Goal: Task Accomplishment & Management: Manage account settings

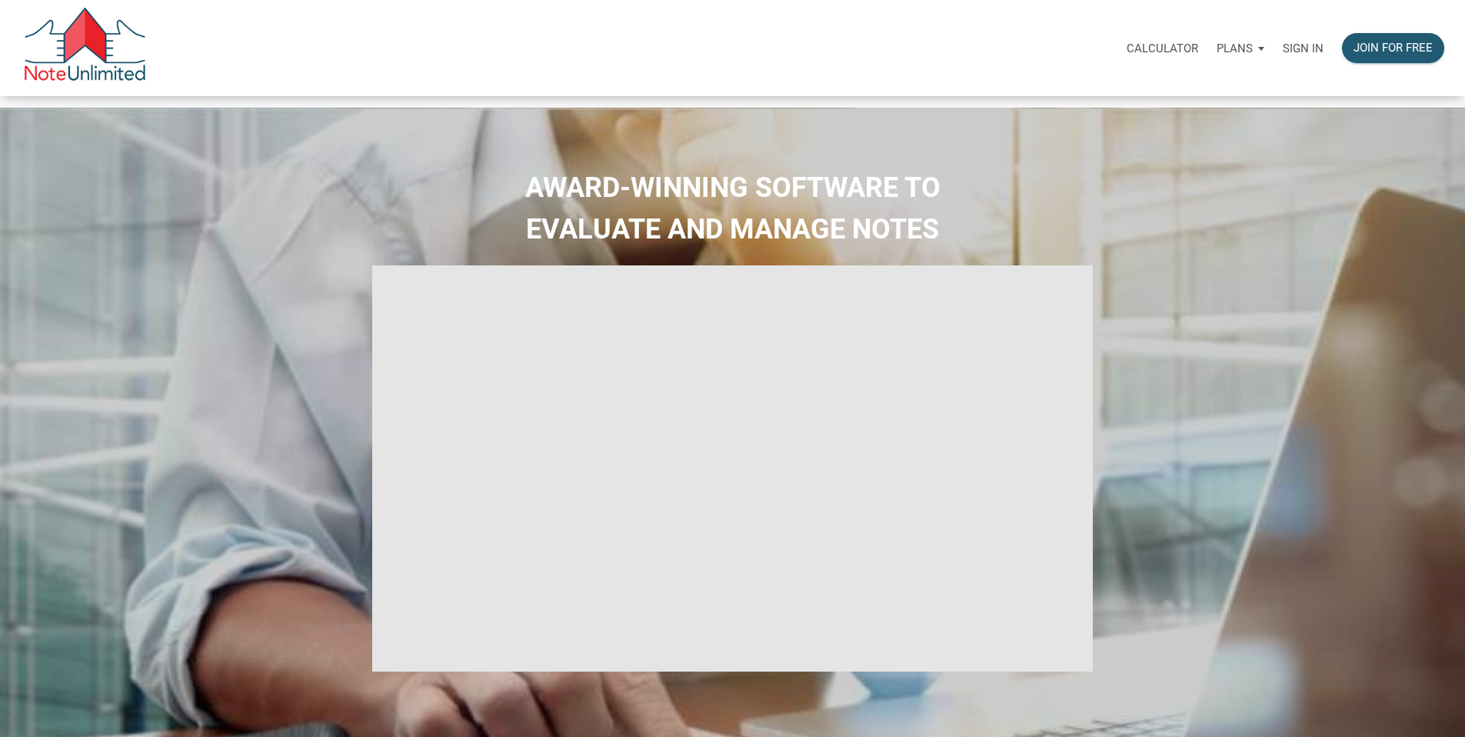
type input "Introduction to new features"
select select
click at [1283, 53] on p "Sign in" at bounding box center [1303, 49] width 41 height 14
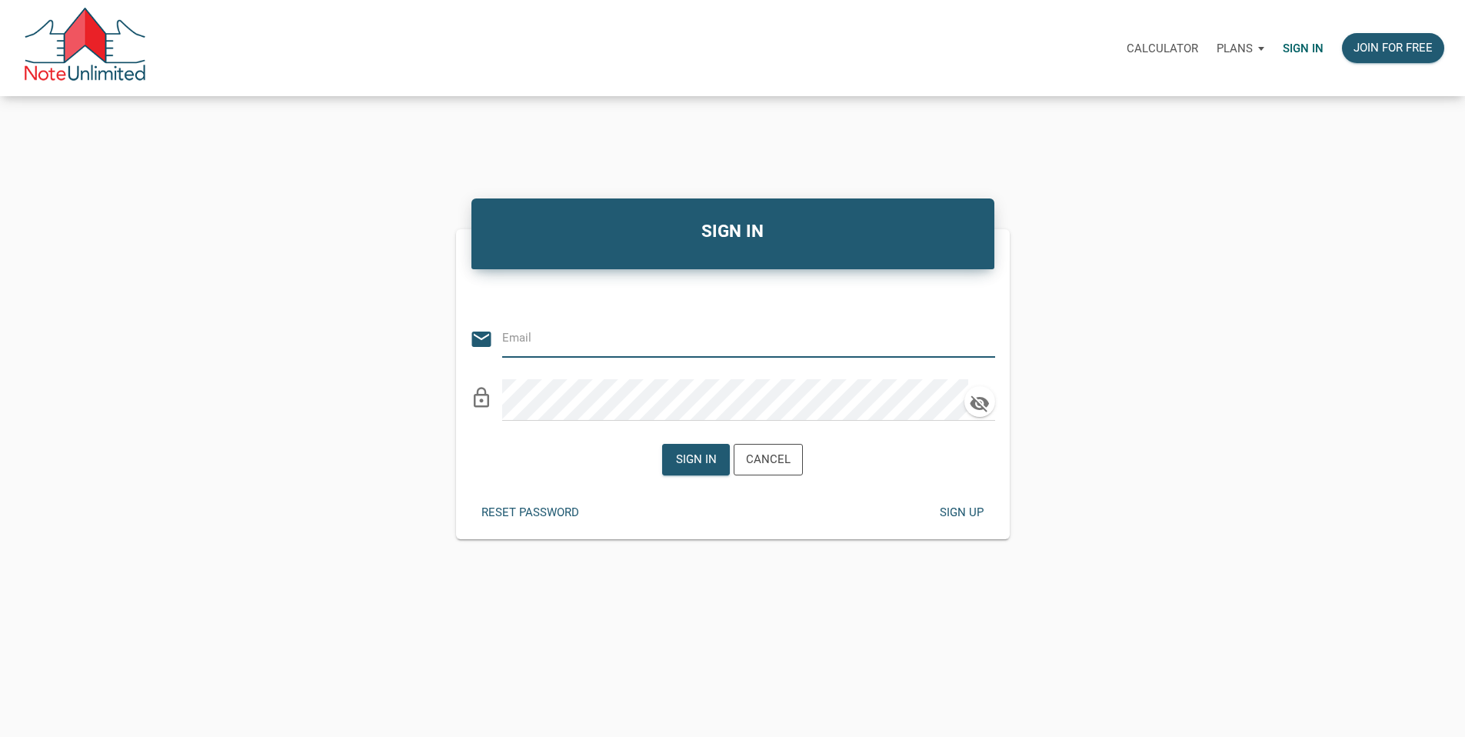
type input "[PERSON_NAME][EMAIL_ADDRESS][DOMAIN_NAME]"
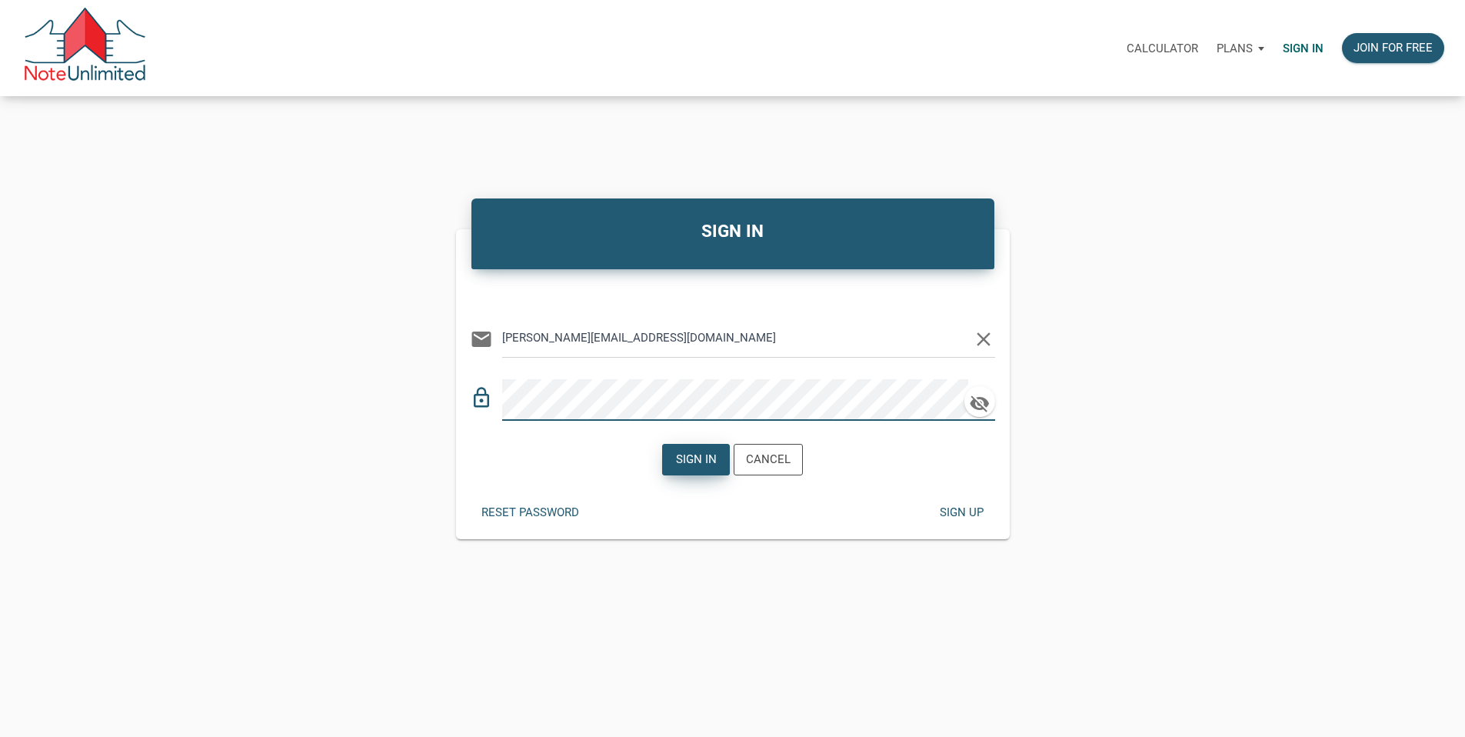
click at [691, 468] on div "Sign in" at bounding box center [696, 460] width 41 height 18
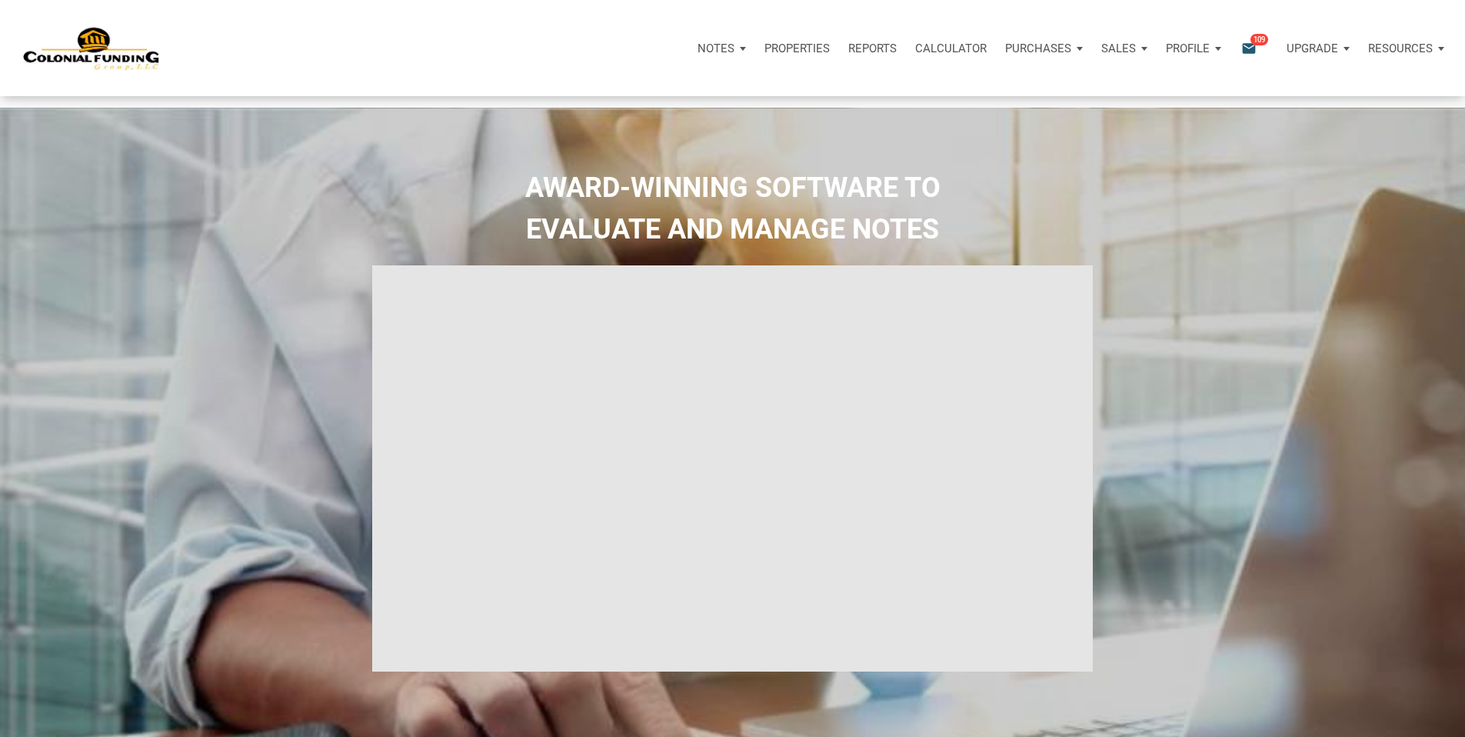
type input "Introduction to new features"
select select
click at [1166, 55] on p "Profile" at bounding box center [1188, 49] width 44 height 14
click at [1080, 102] on link "Settings" at bounding box center [1153, 90] width 146 height 32
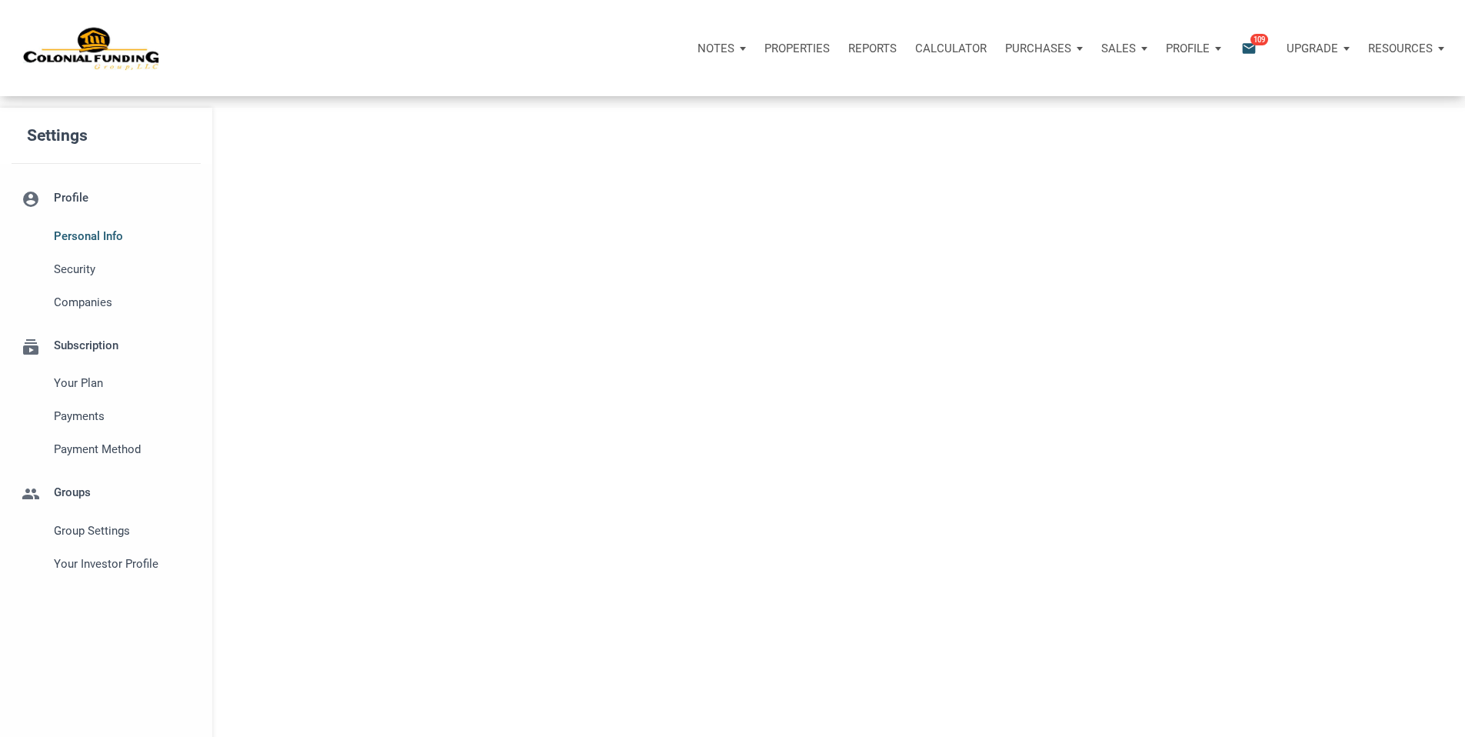
select select
type input "LAKELAND"
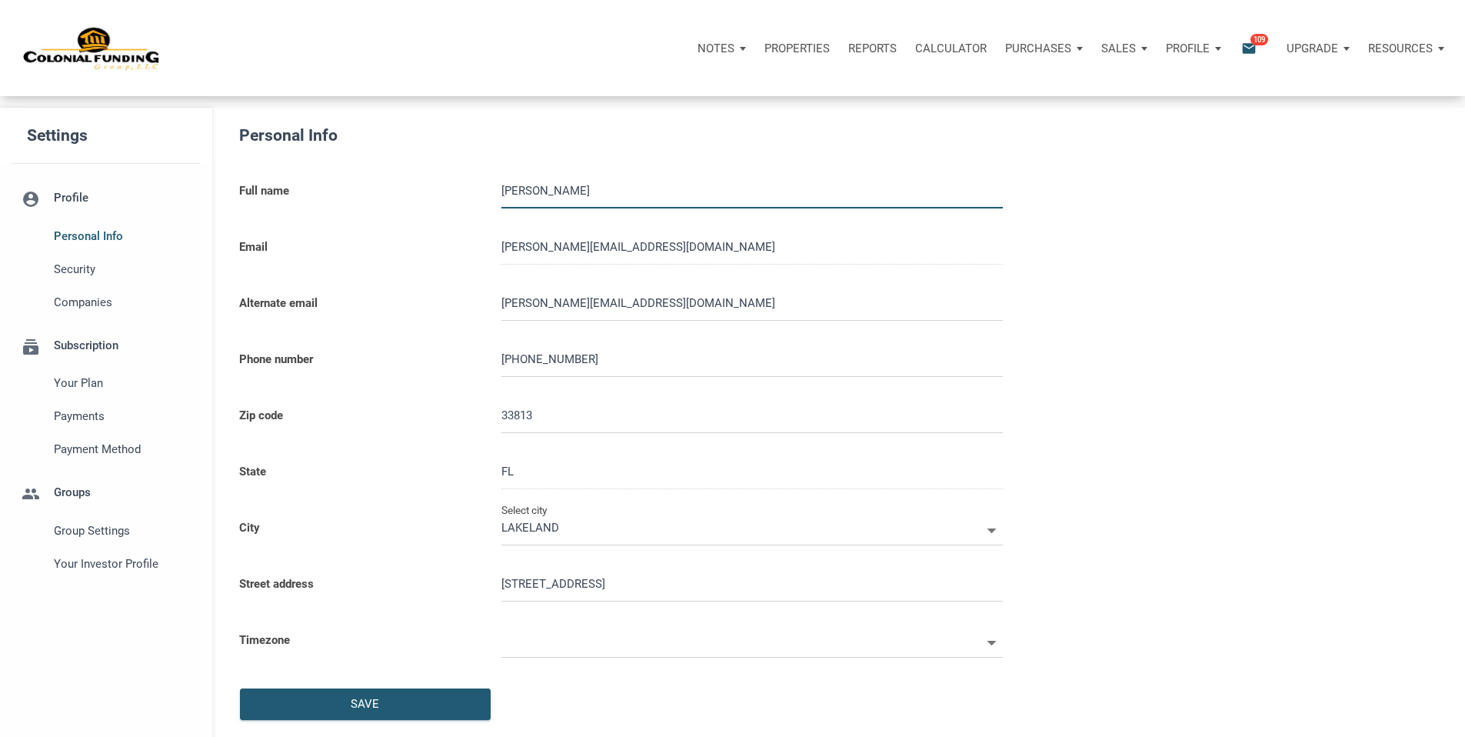
select select
click at [101, 311] on span "Companies" at bounding box center [124, 302] width 140 height 18
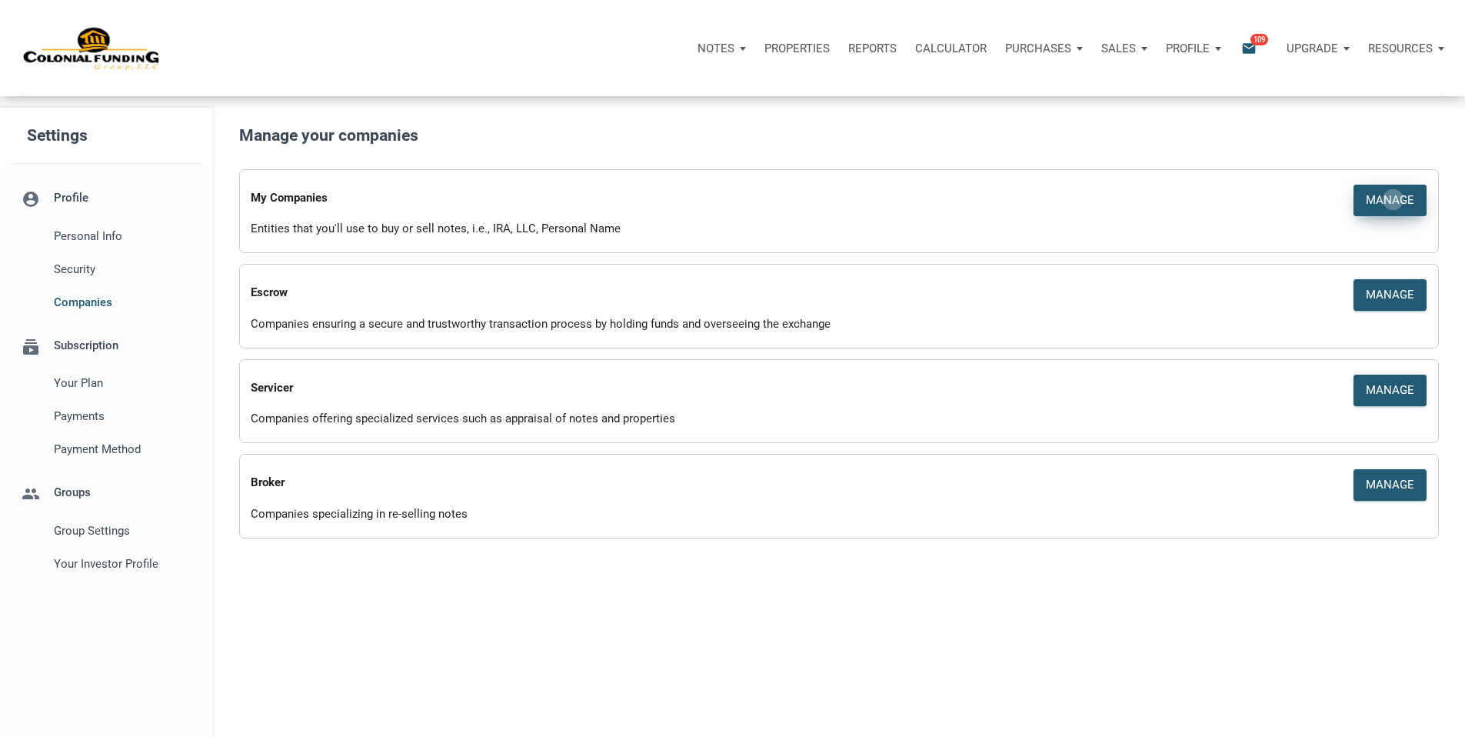
click at [1370, 204] on div "Manage" at bounding box center [1390, 200] width 48 height 18
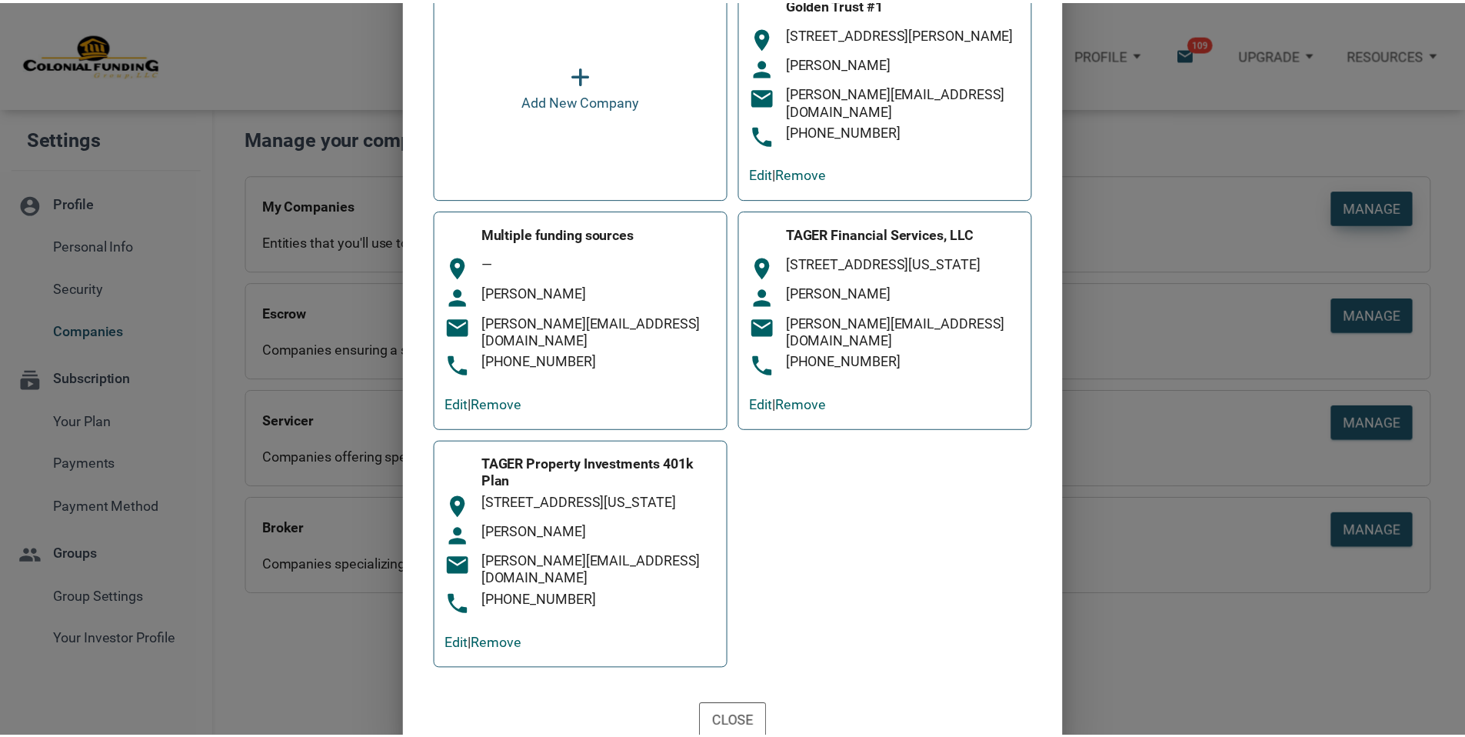
scroll to position [195, 0]
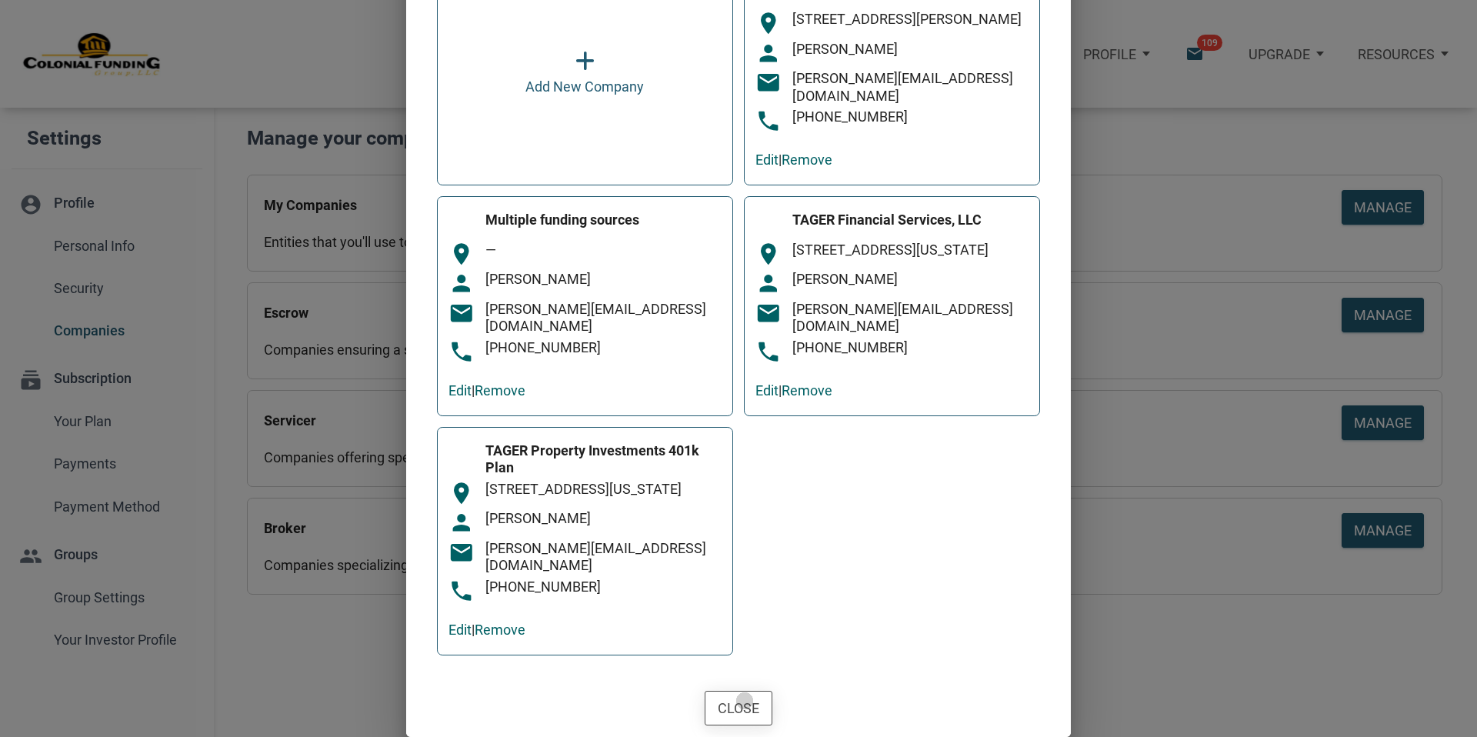
click at [738, 700] on div "Close" at bounding box center [739, 708] width 42 height 21
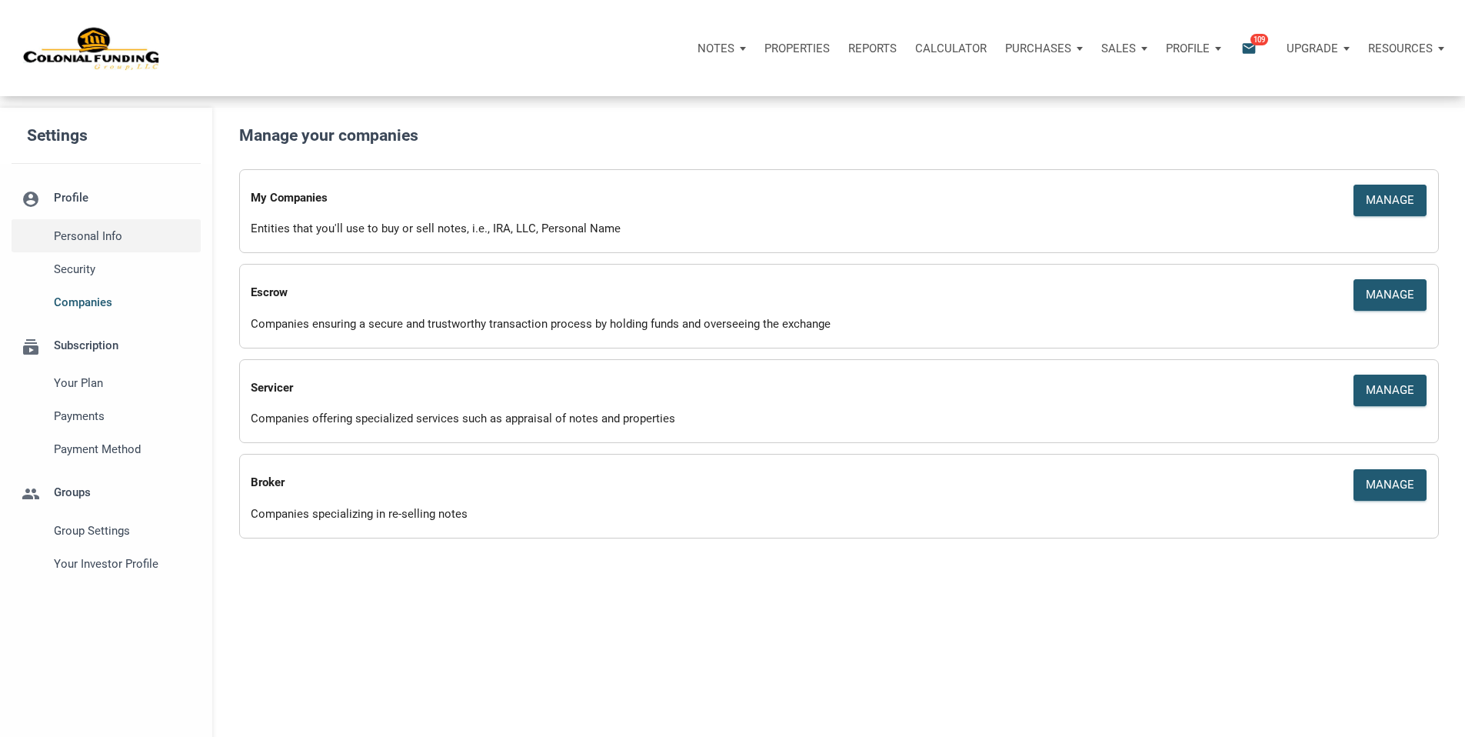
click at [108, 245] on span "Personal Info" at bounding box center [124, 236] width 140 height 18
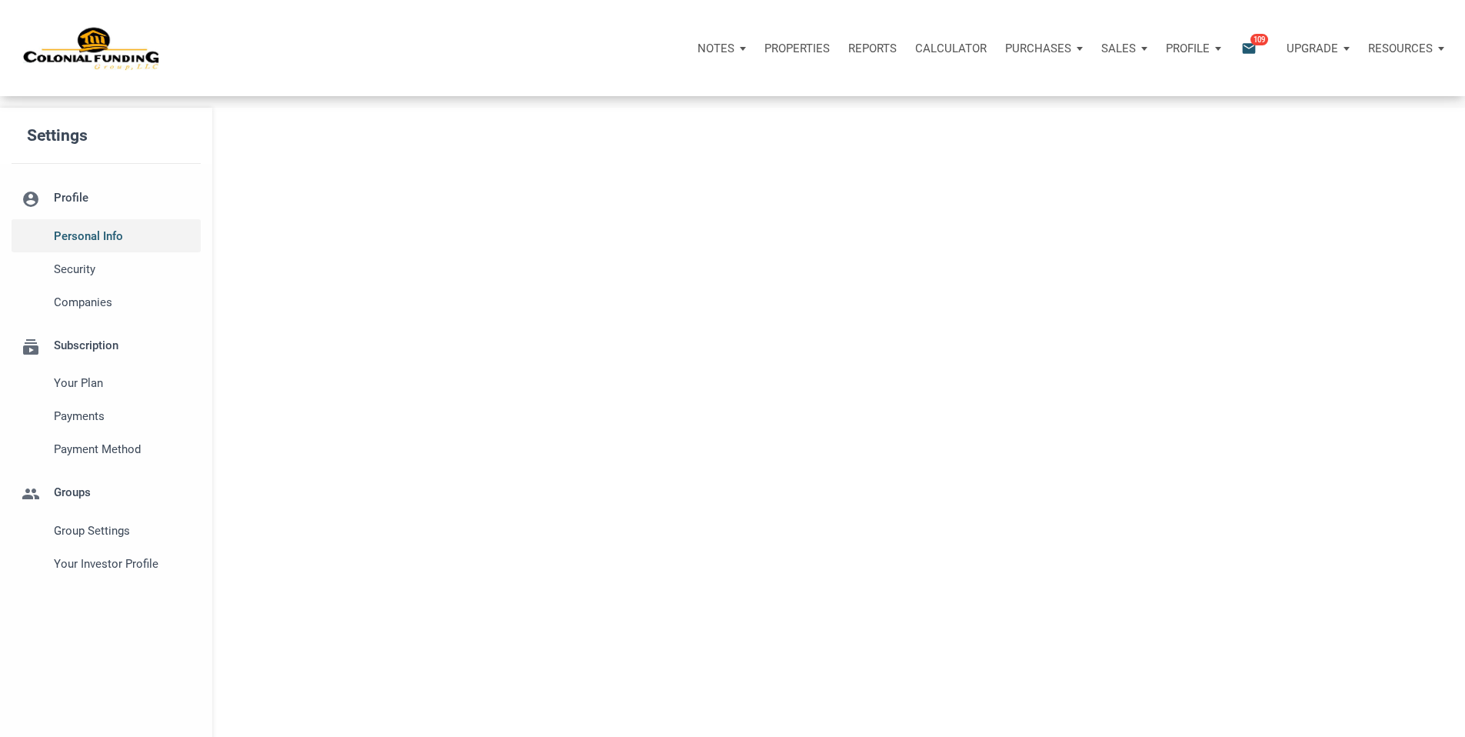
select select
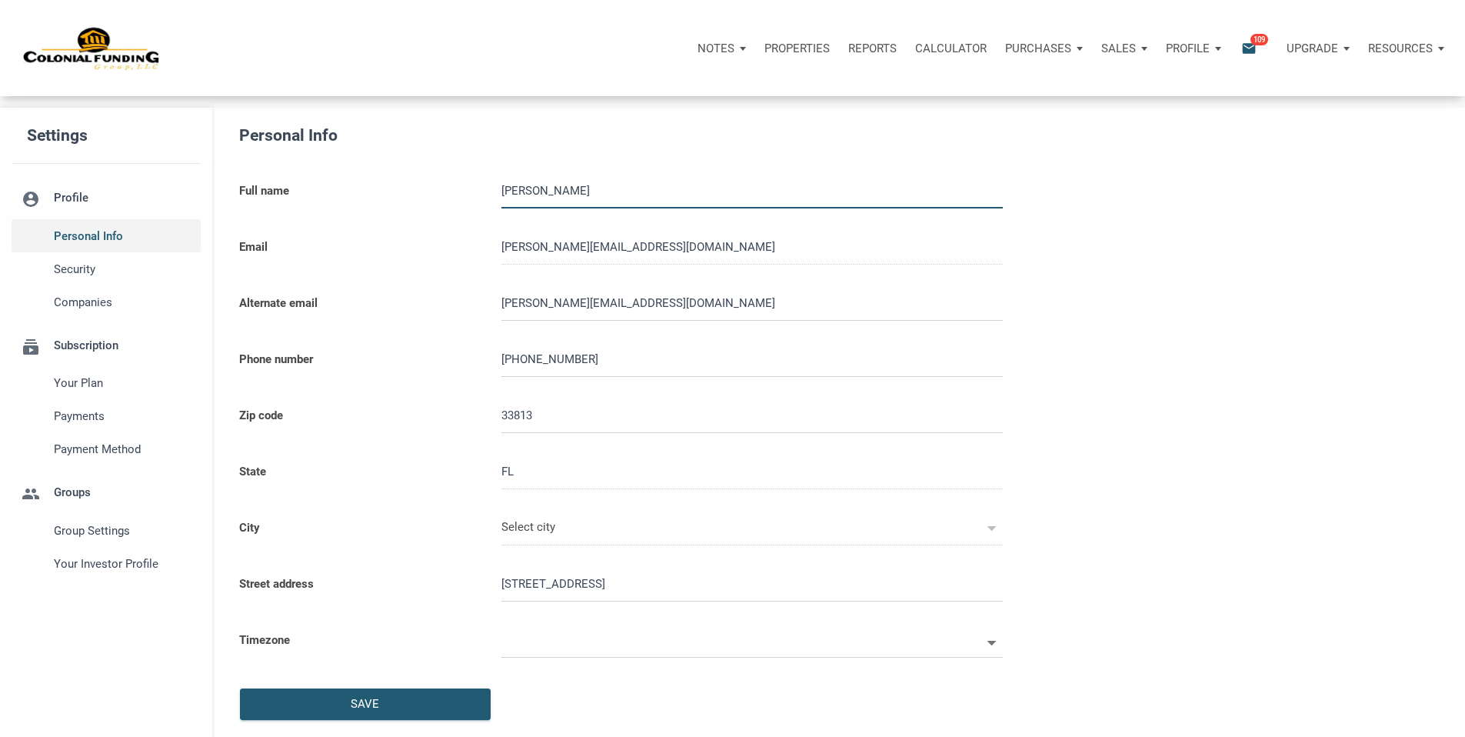
type input "LAKELAND"
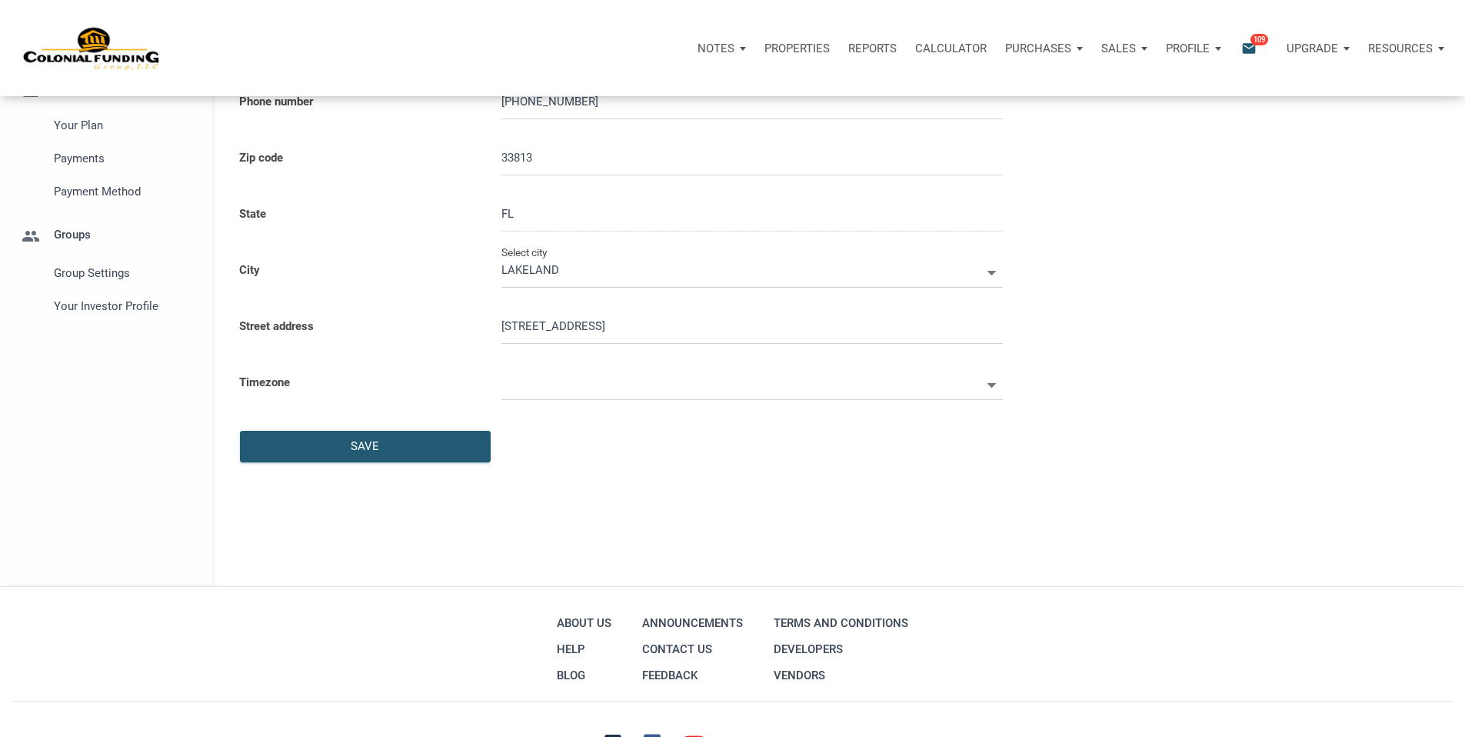
select select
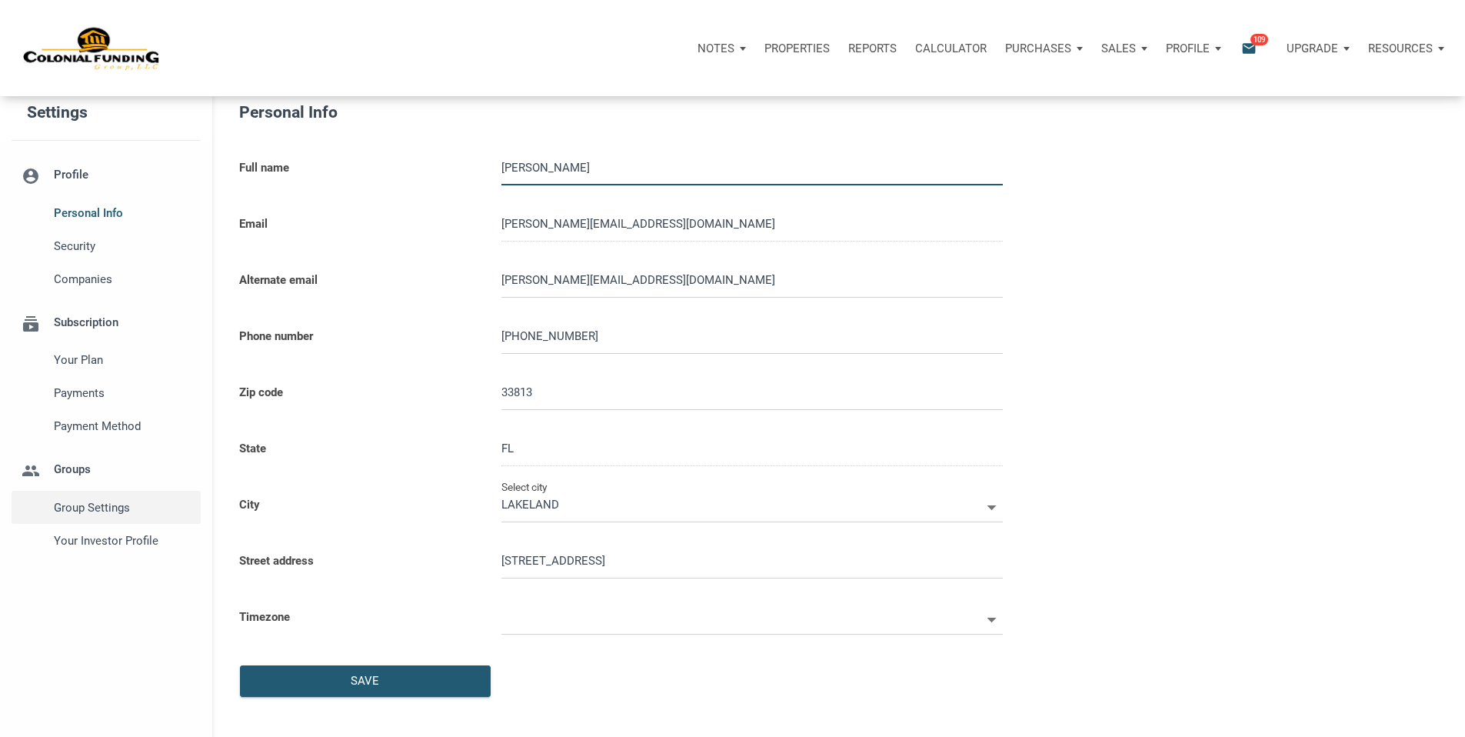
scroll to position [25, 0]
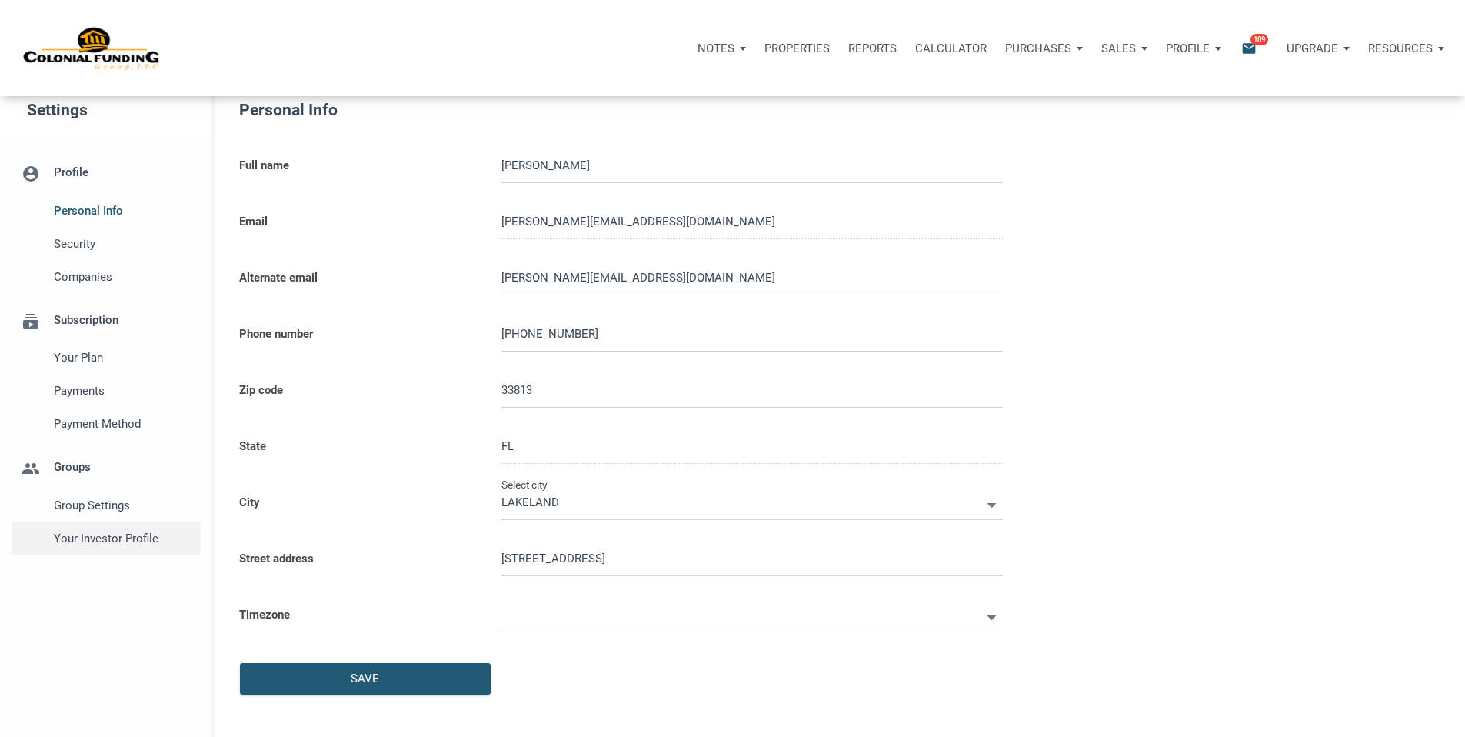
click at [123, 548] on span "Your Investor Profile" at bounding box center [124, 538] width 140 height 18
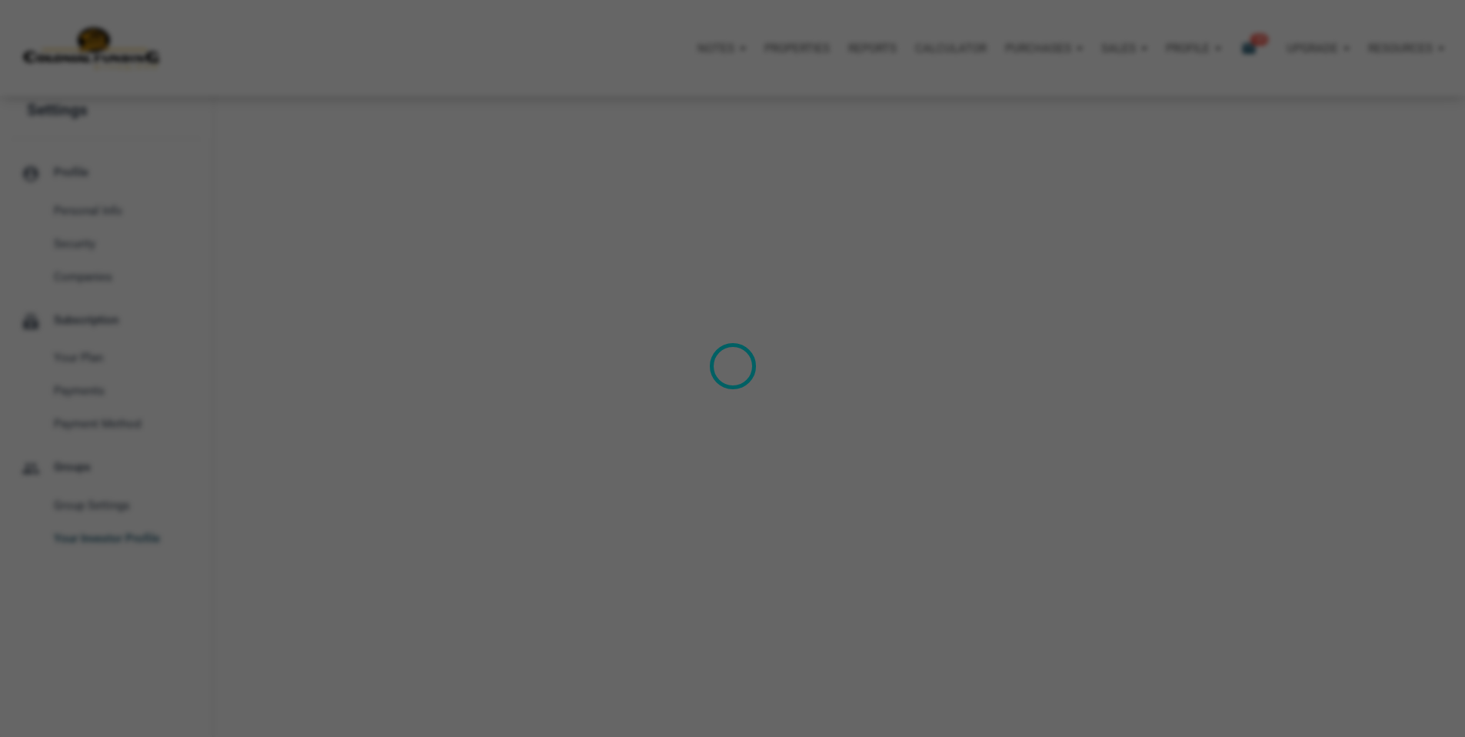
type input "Cash Flow - [DATE] Income"
select select
type input "$ 50,000"
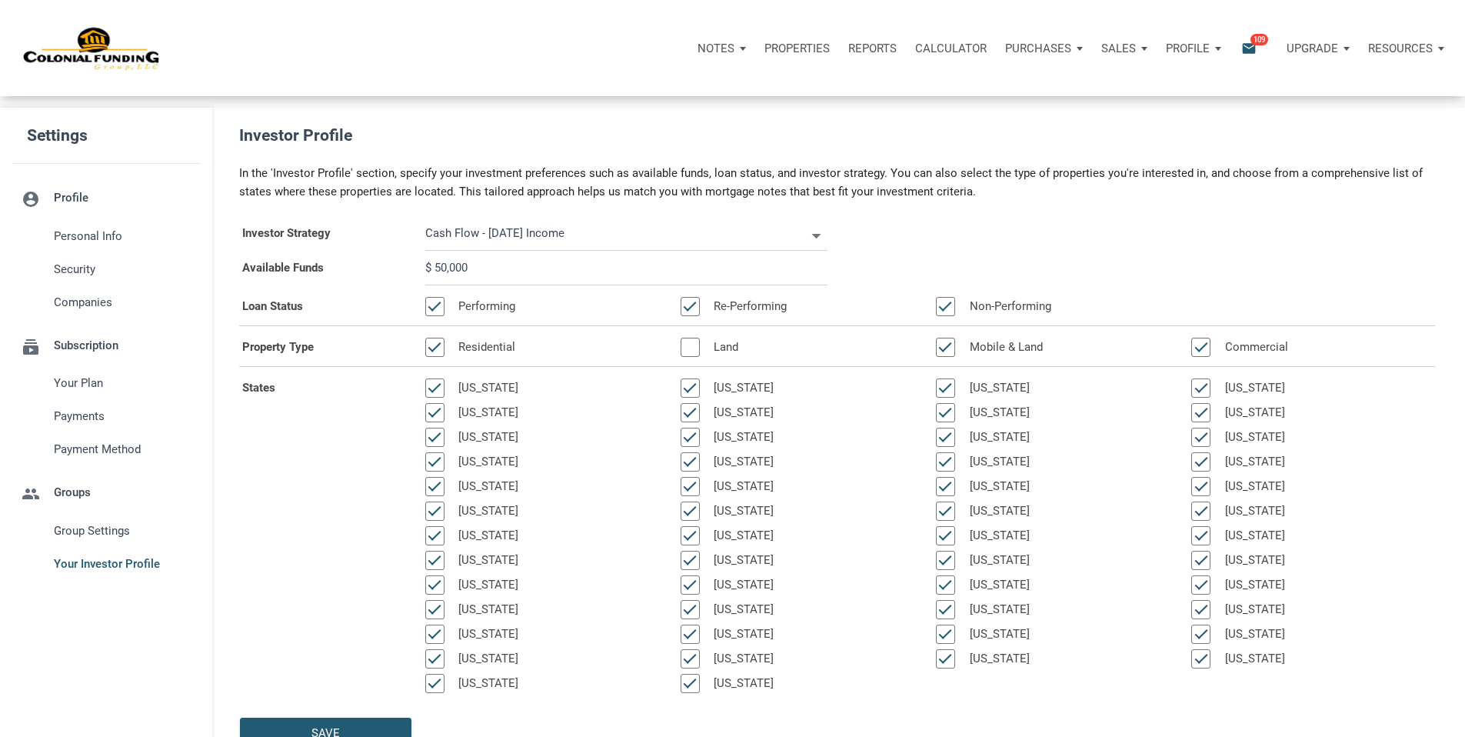
drag, startPoint x: 511, startPoint y: 307, endPoint x: 519, endPoint y: 305, distance: 8.8
click at [511, 285] on input "$ 50,000" at bounding box center [626, 268] width 402 height 35
drag, startPoint x: 498, startPoint y: 301, endPoint x: 432, endPoint y: 303, distance: 66.2
click at [425, 285] on div "$ 50,000" at bounding box center [626, 268] width 425 height 35
select select
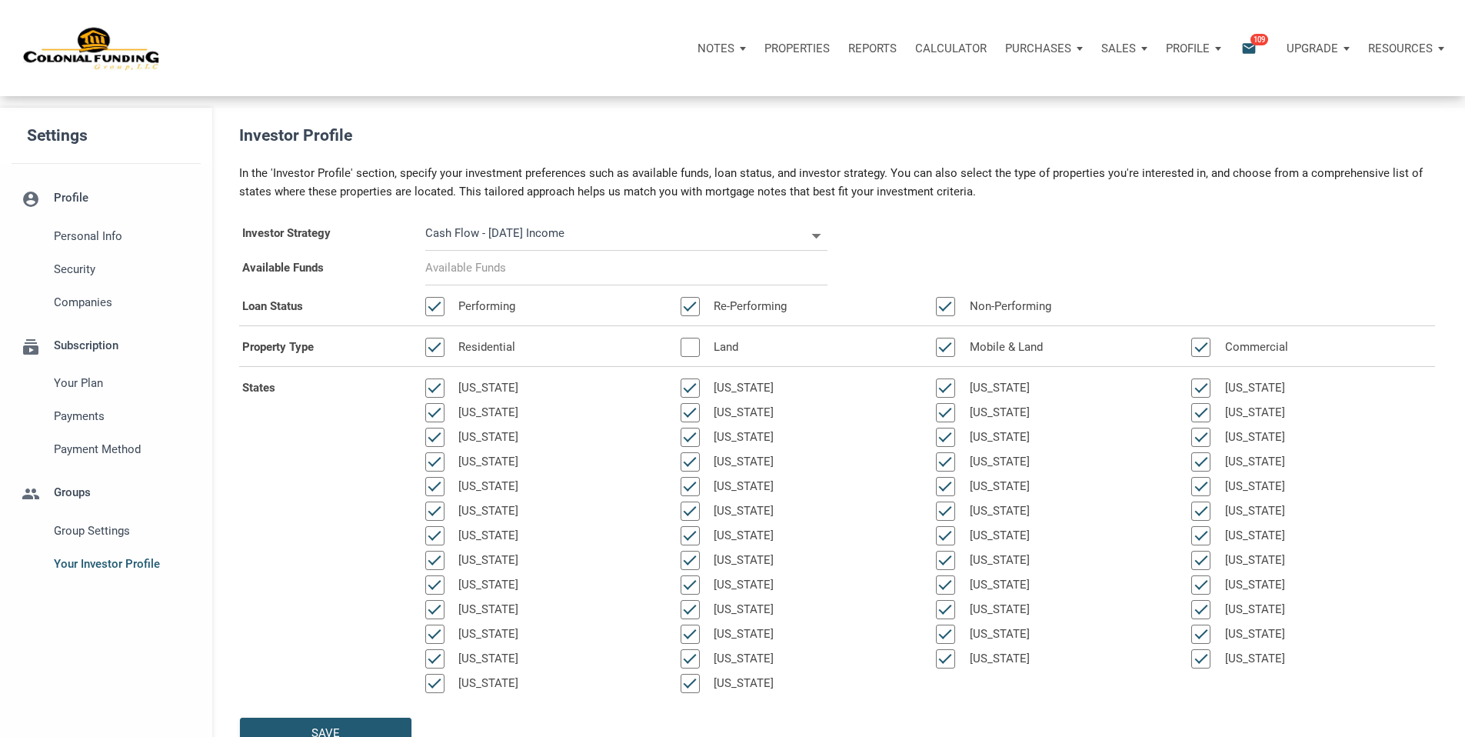
select select
type input "$ 1"
select select
type input "$ 12"
select select
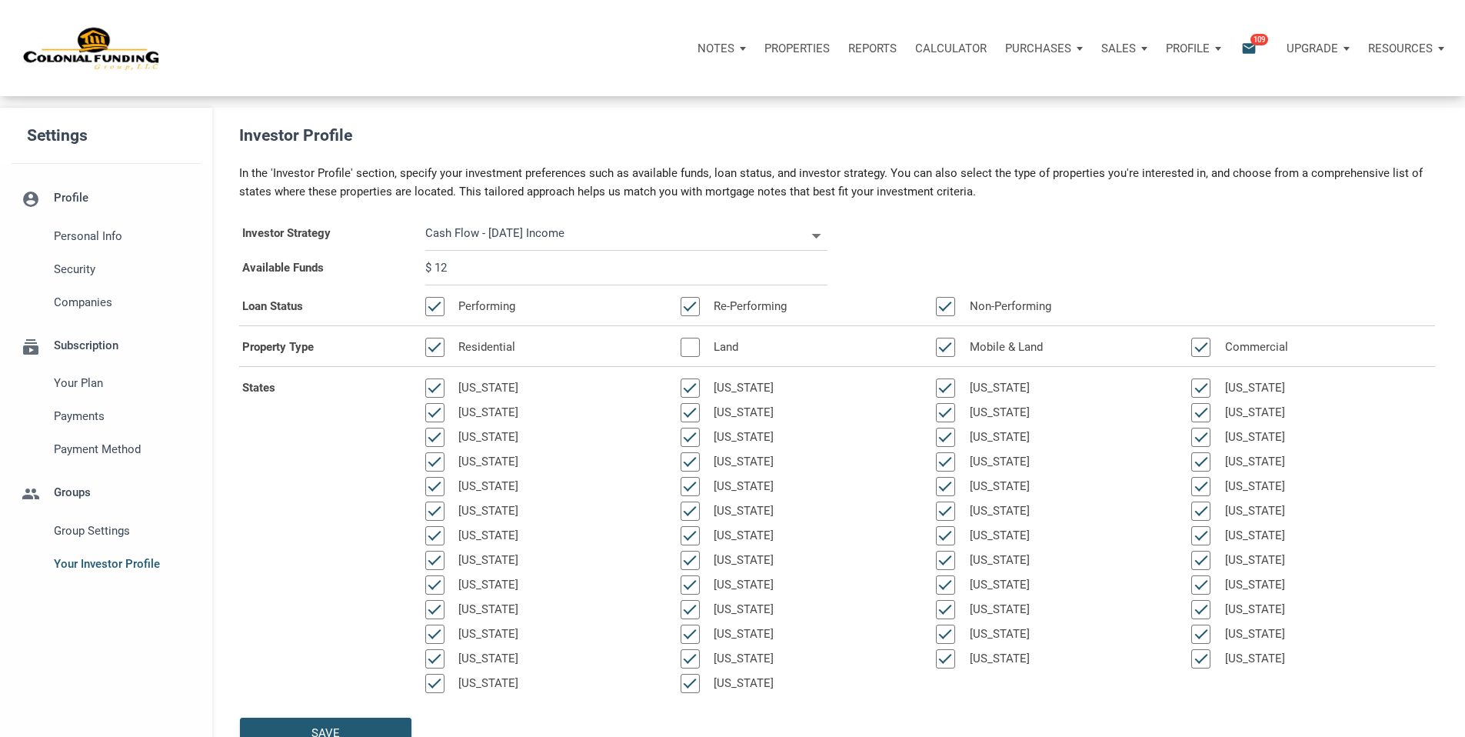
type input "$ 120"
select select
type input "$ 1,200"
select select
type input "$ 12,000"
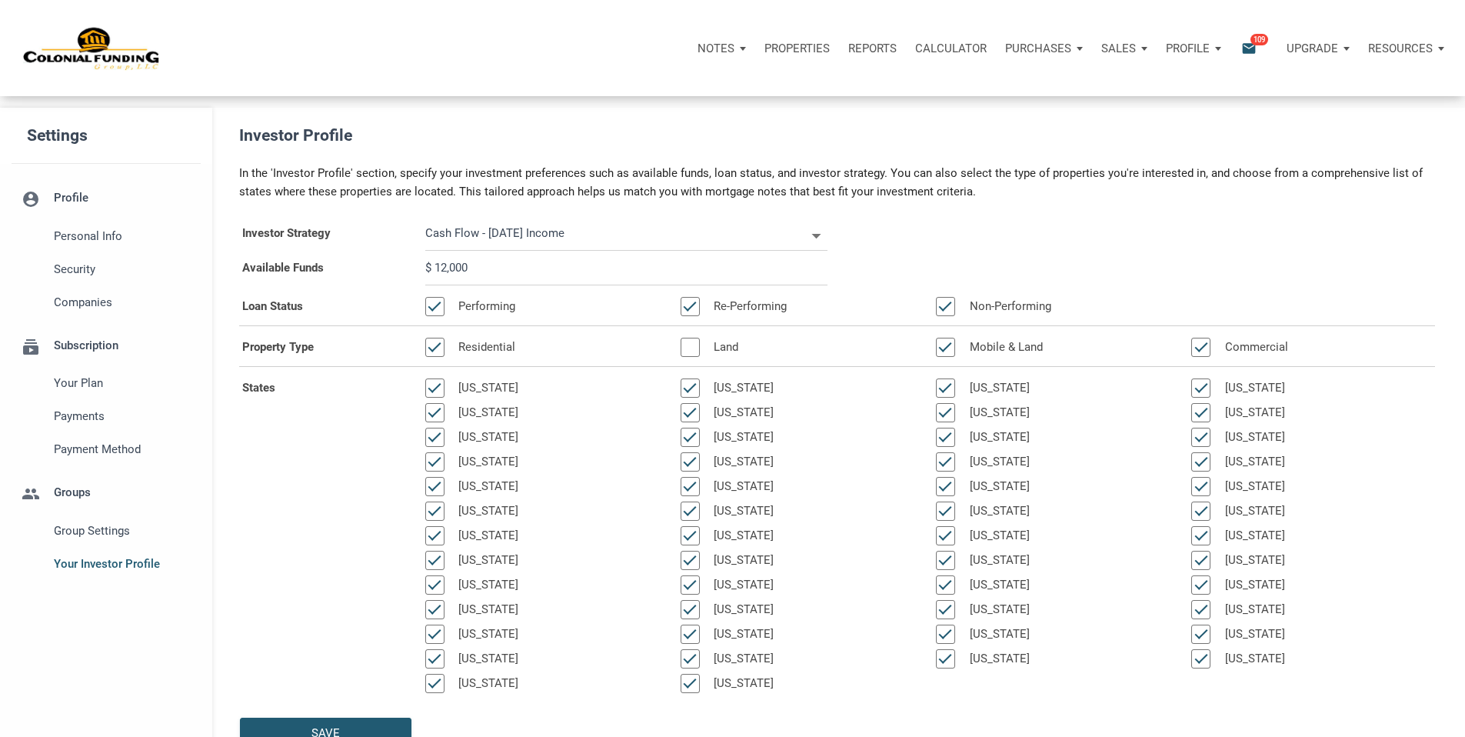
select select
click at [778, 285] on input "$ 120,000" at bounding box center [626, 268] width 402 height 35
type input "$ 120,000"
click at [589, 321] on div "Performing" at bounding box center [541, 309] width 255 height 25
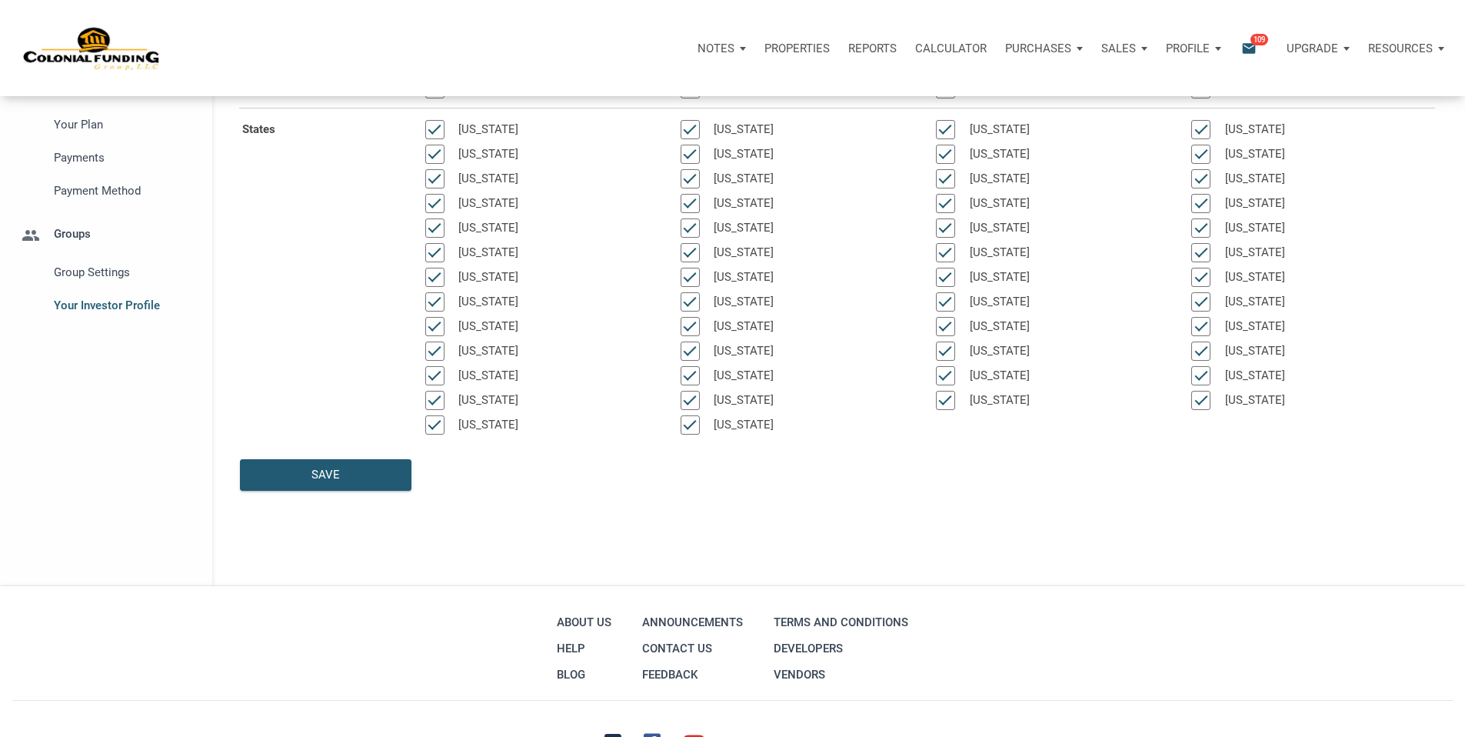
scroll to position [258, 0]
click at [320, 485] on div "Save" at bounding box center [325, 476] width 28 height 18
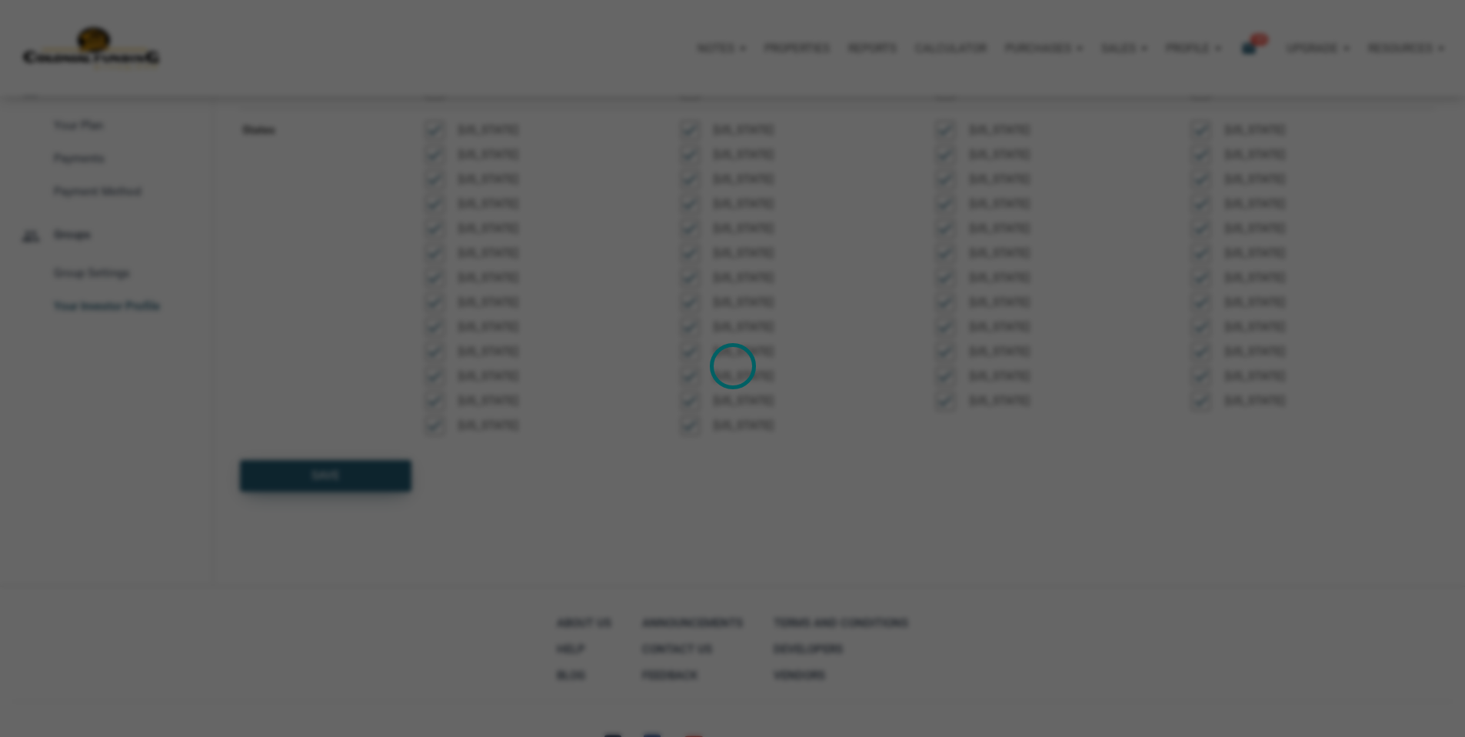
select select
type input "$ 120,000"
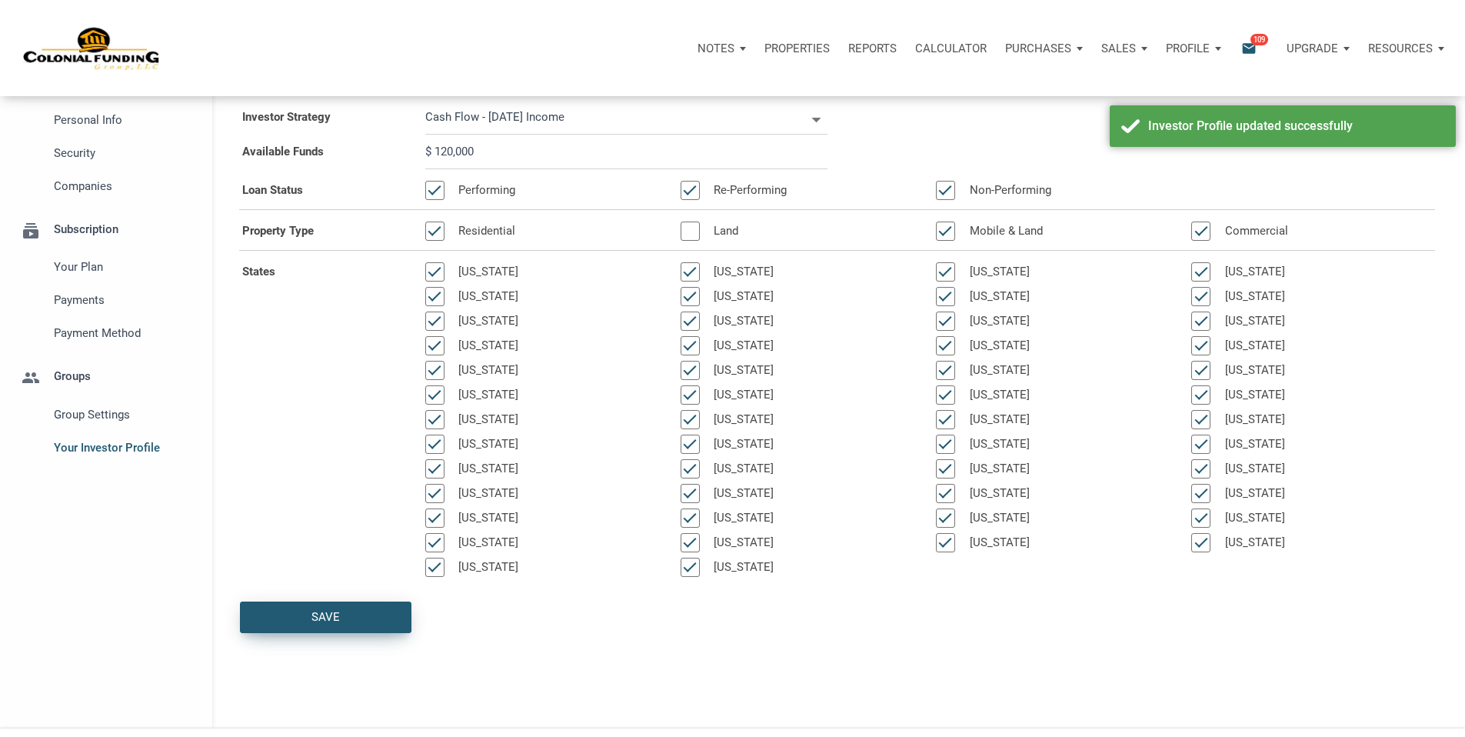
scroll to position [0, 0]
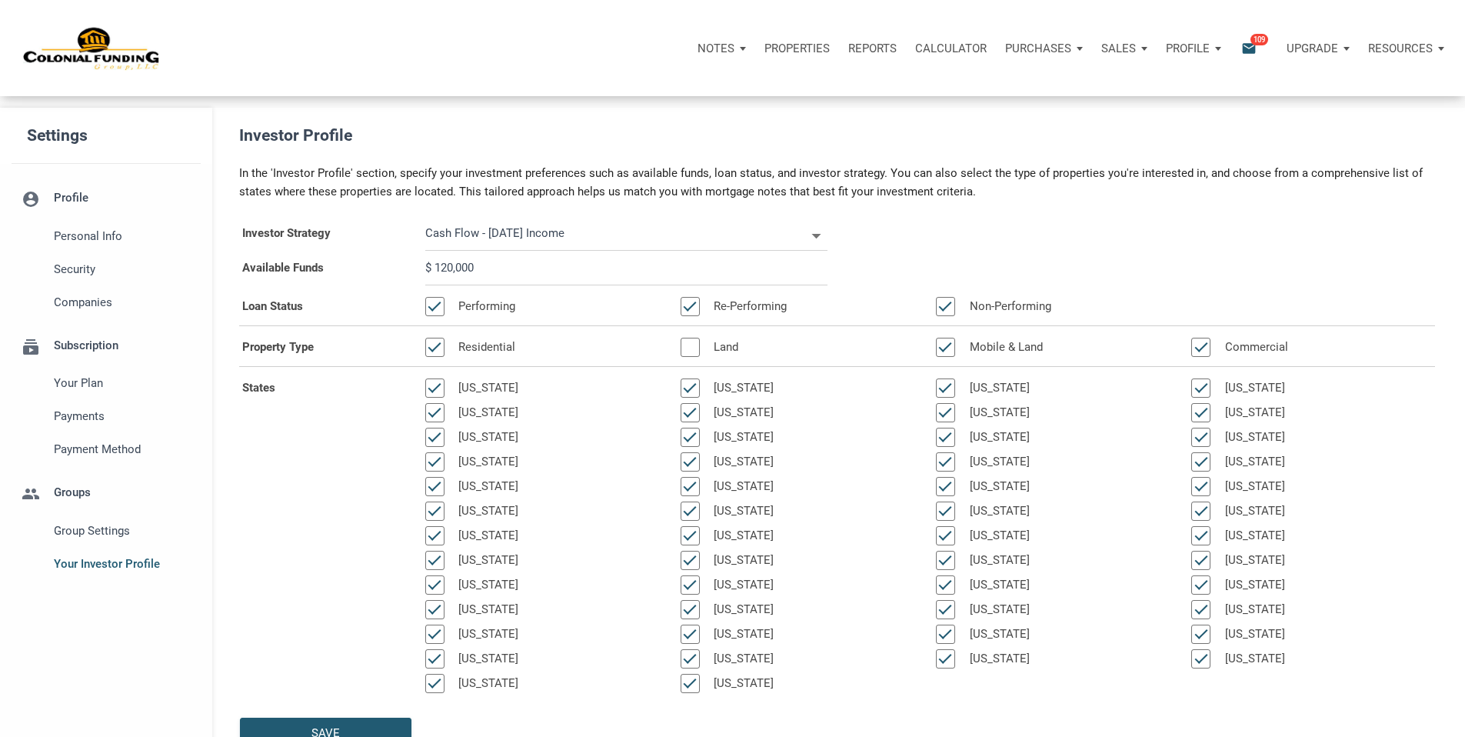
drag, startPoint x: 492, startPoint y: 305, endPoint x: 468, endPoint y: 306, distance: 23.9
click at [445, 285] on input "$ 120,000" at bounding box center [626, 268] width 402 height 35
select select
type input "$ 1"
select select
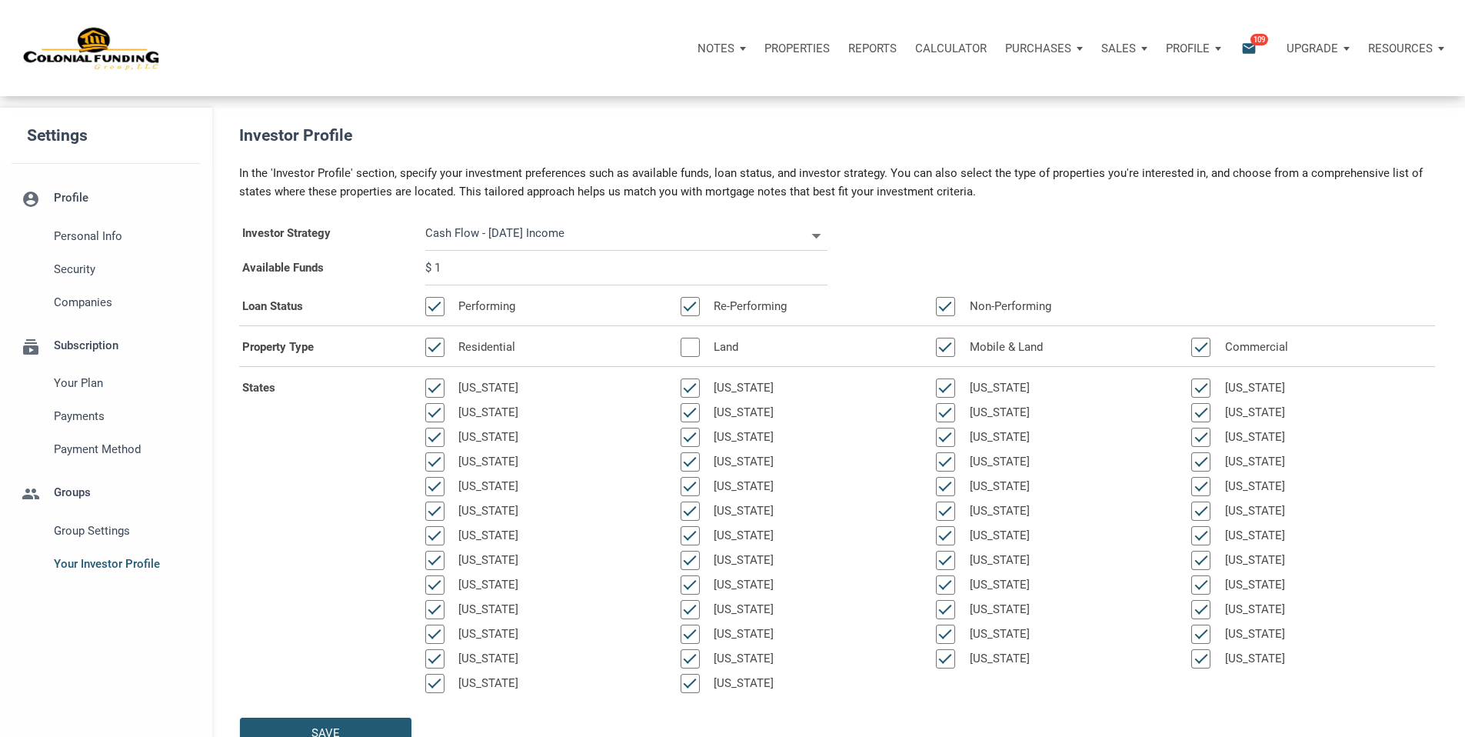
type input "$ 17"
select select
type input "$ 175"
select select
type input "$ 1,750"
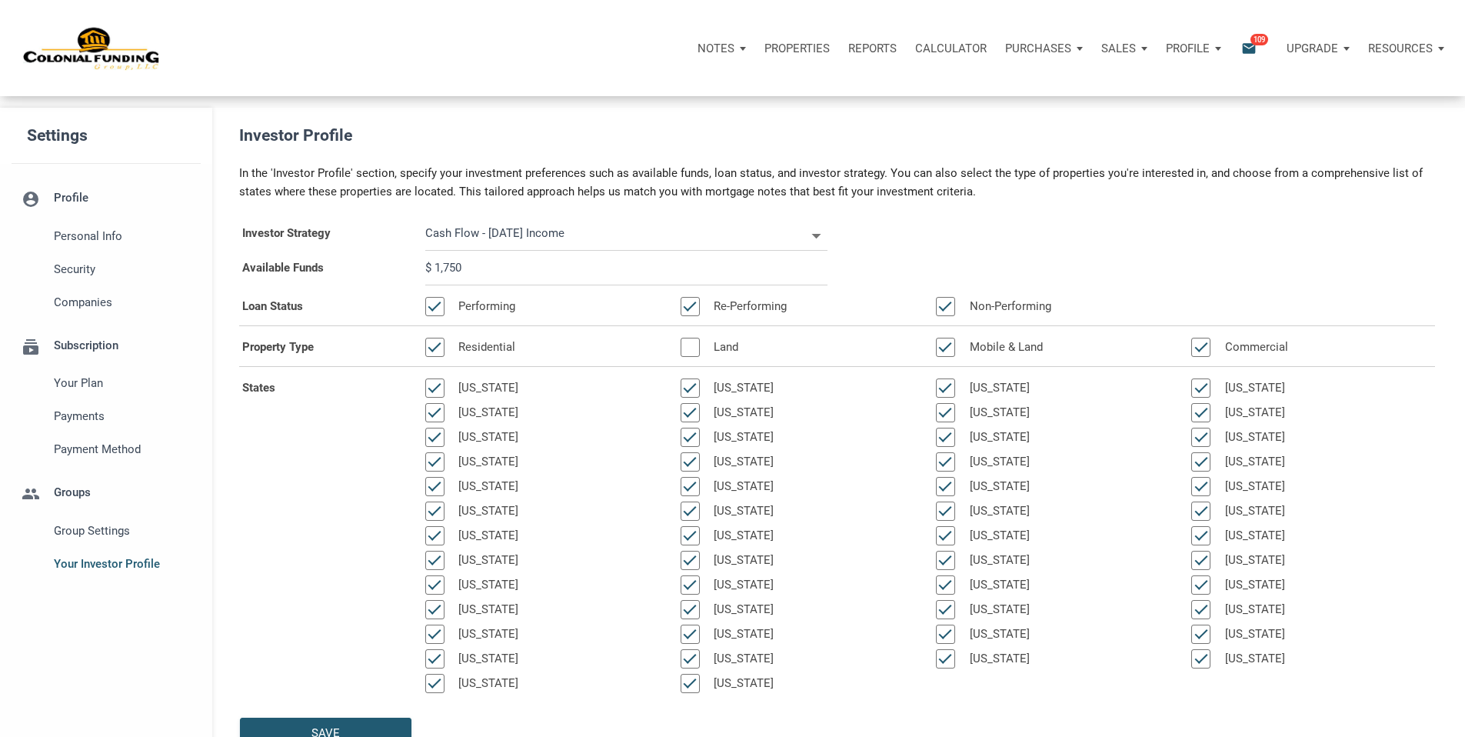
select select
type input "$ 17,500"
select select
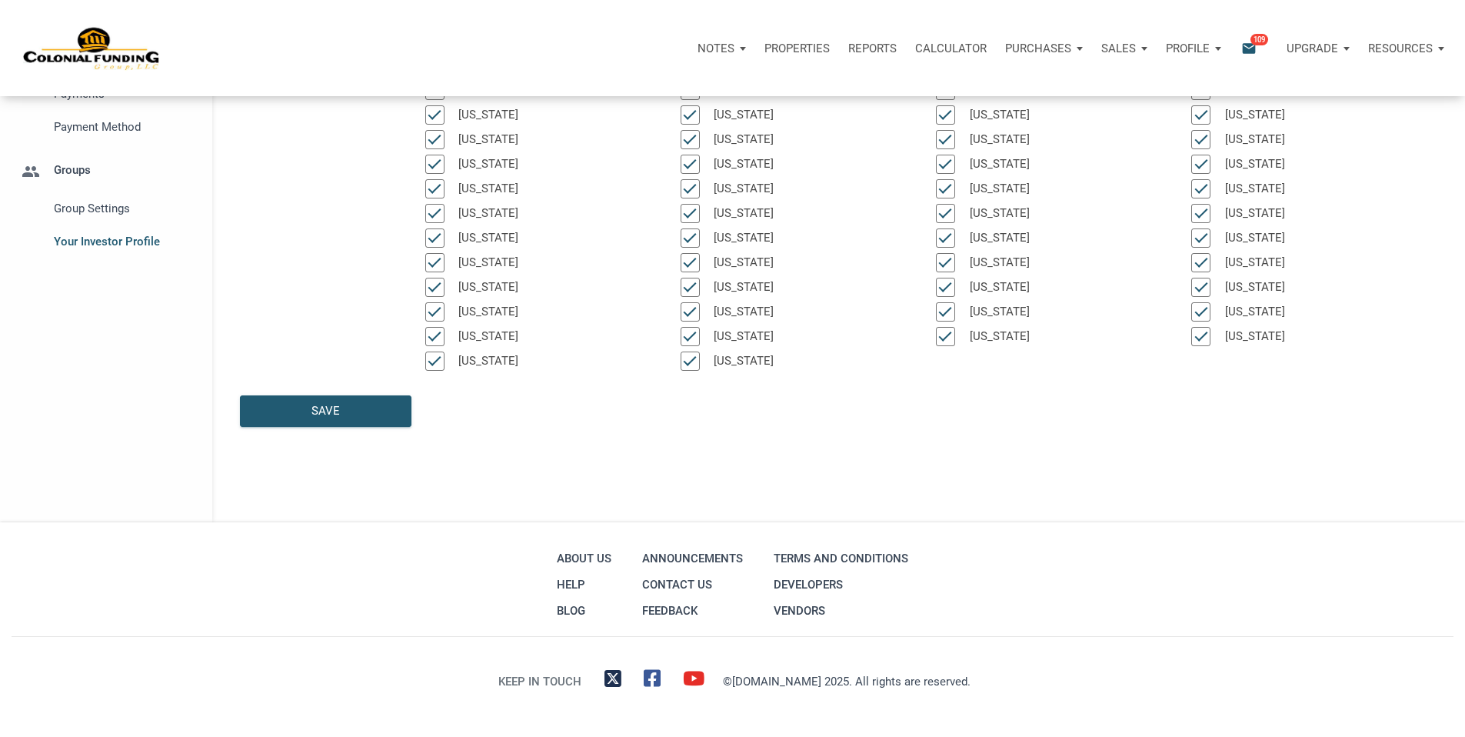
scroll to position [382, 0]
type input "$ 175,000"
click at [338, 418] on div "Save" at bounding box center [325, 411] width 28 height 18
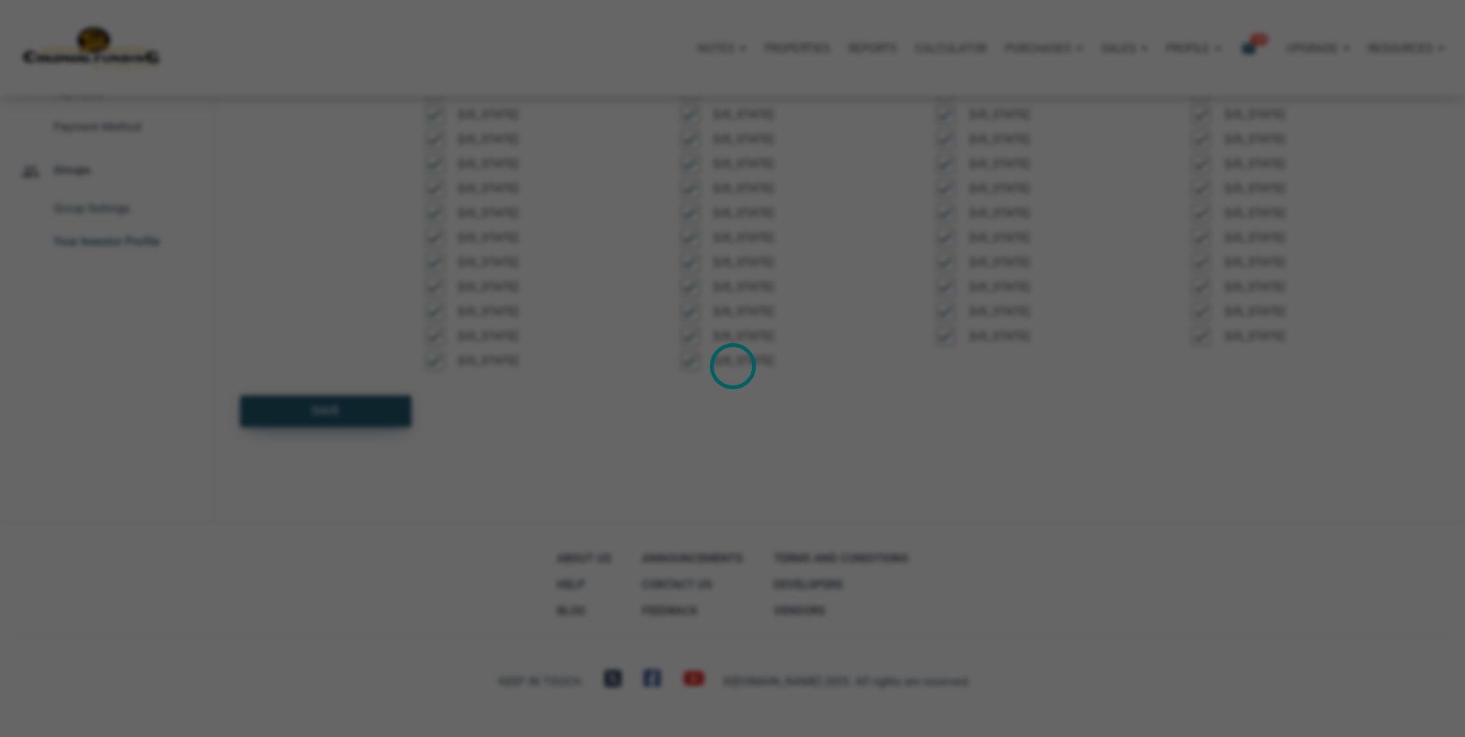
select select
type input "$ 175,000"
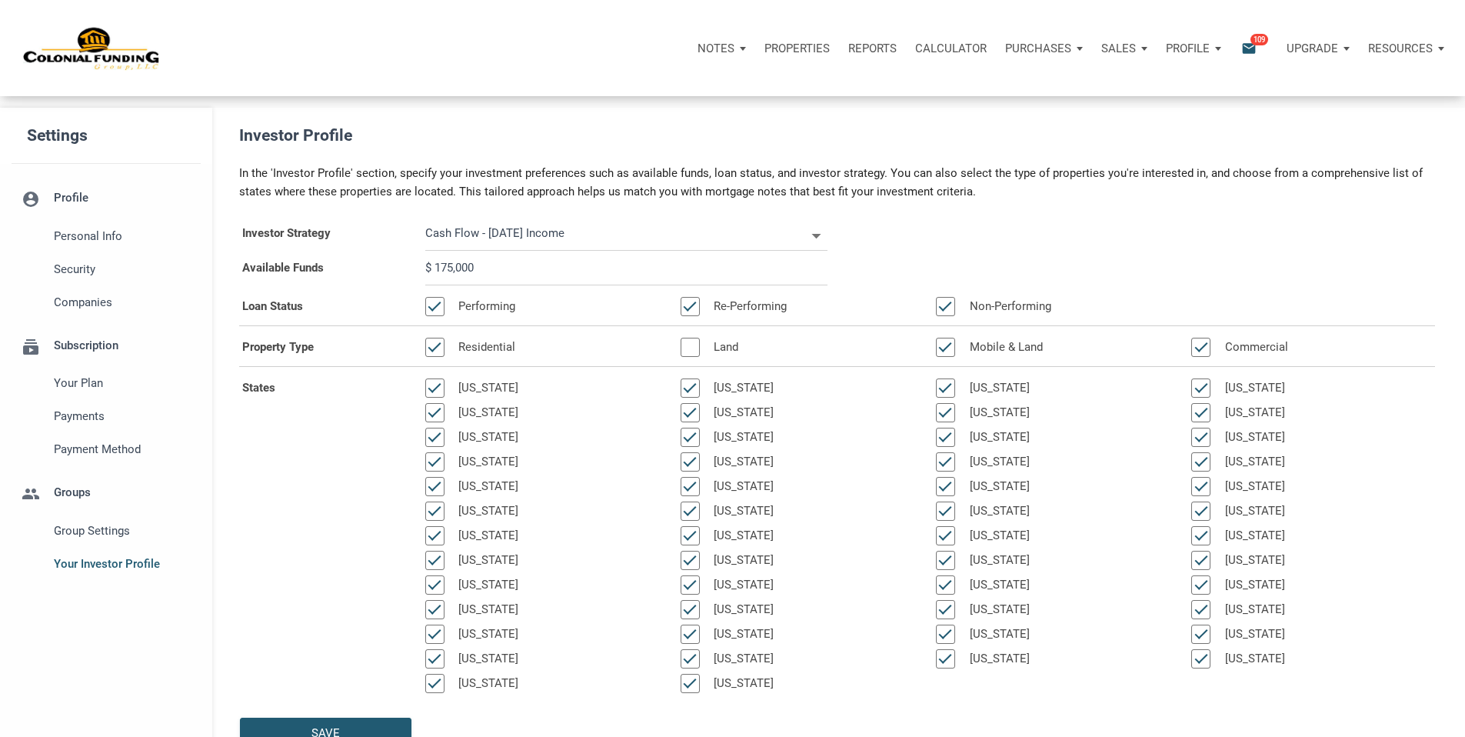
scroll to position [2, 0]
